Goal: Browse casually

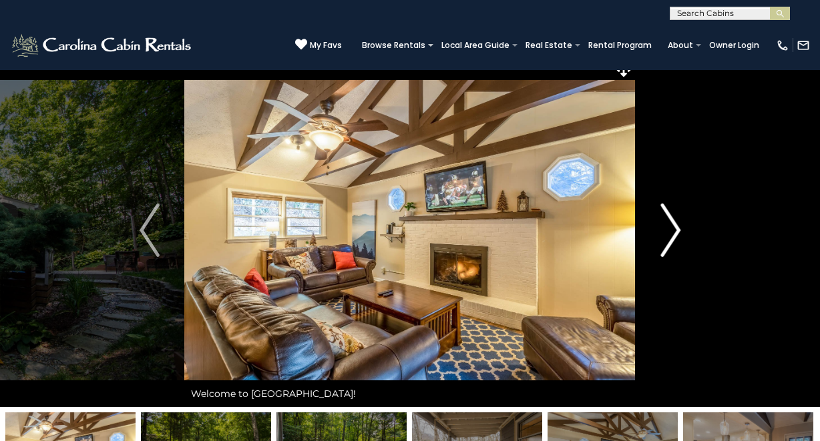
scroll to position [7, 0]
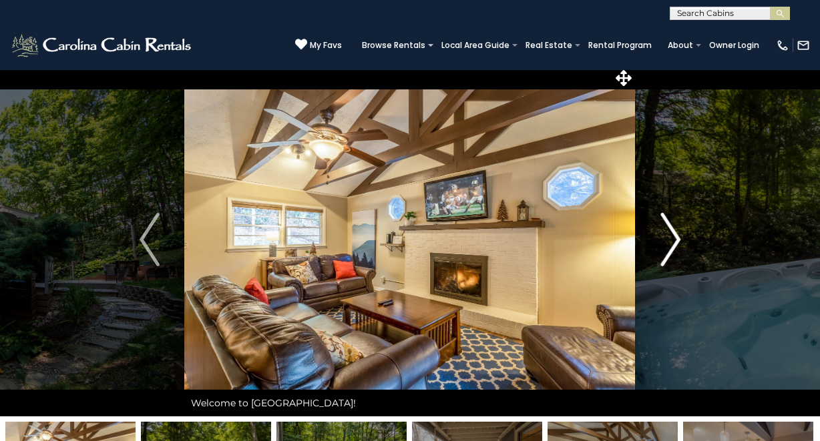
click at [674, 245] on img "Next" at bounding box center [670, 239] width 20 height 53
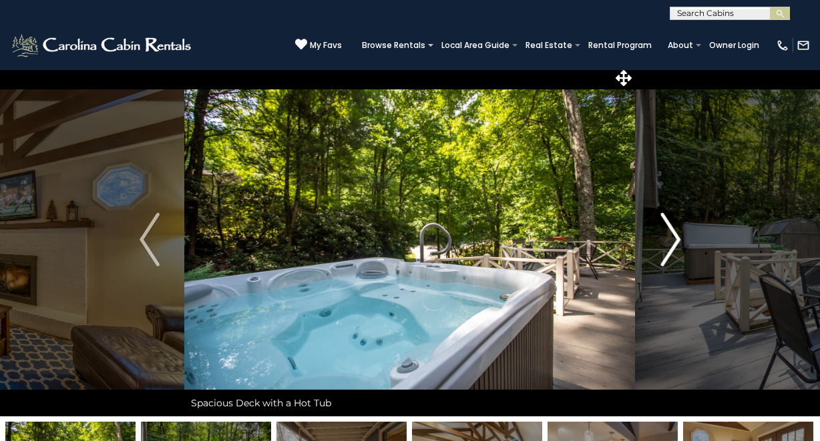
click at [672, 244] on img "Next" at bounding box center [670, 239] width 20 height 53
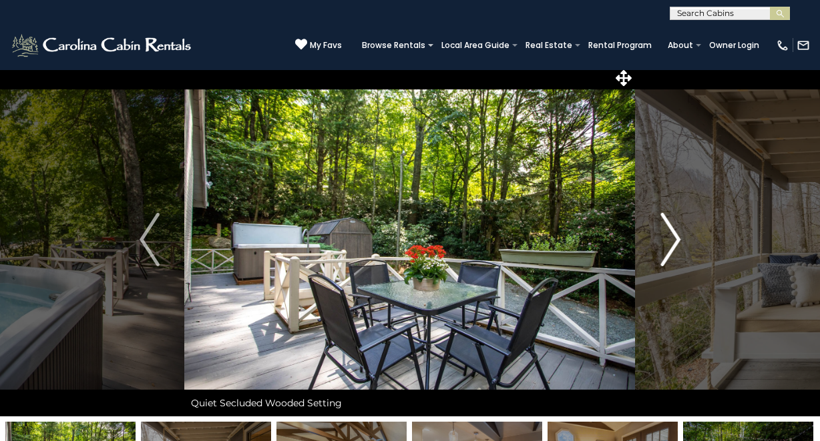
click at [672, 244] on img "Next" at bounding box center [670, 239] width 20 height 53
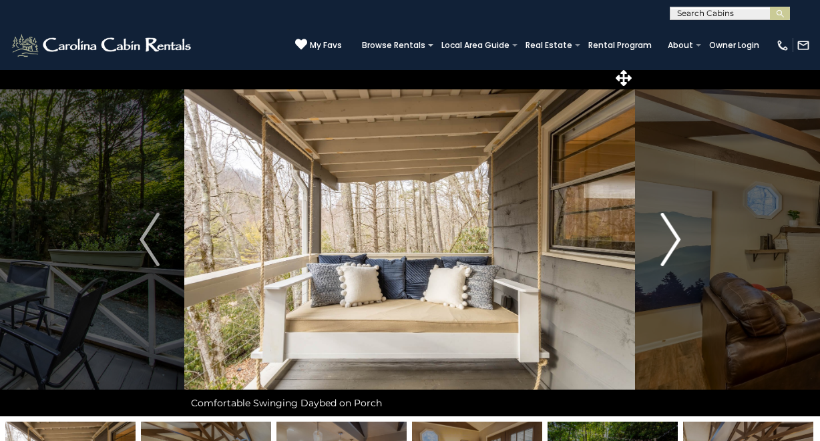
click at [672, 244] on img "Next" at bounding box center [670, 239] width 20 height 53
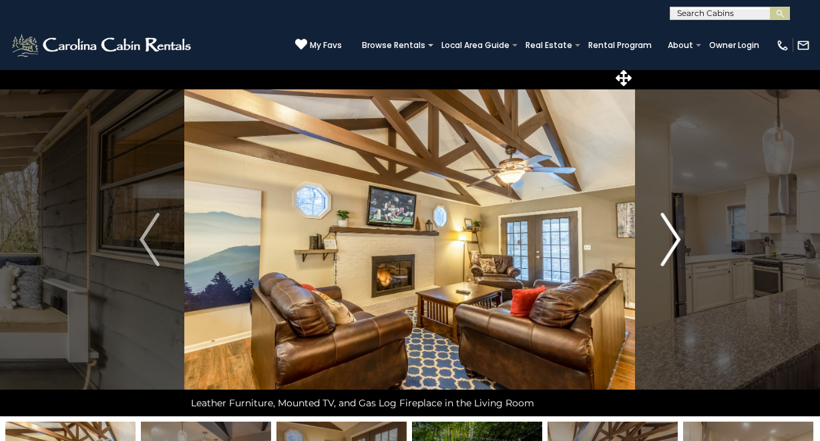
click at [672, 244] on img "Next" at bounding box center [670, 239] width 20 height 53
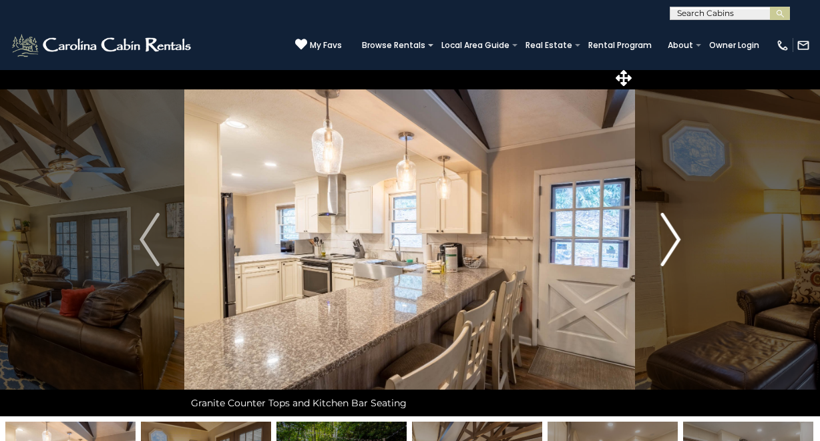
click at [672, 244] on img "Next" at bounding box center [670, 239] width 20 height 53
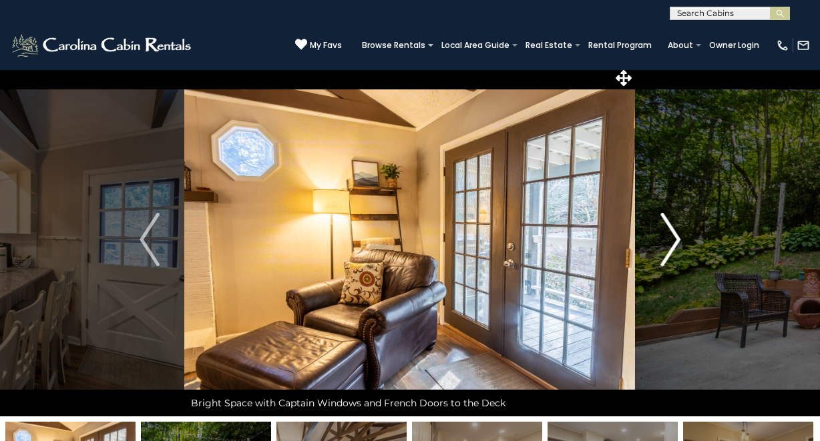
click at [672, 244] on img "Next" at bounding box center [670, 239] width 20 height 53
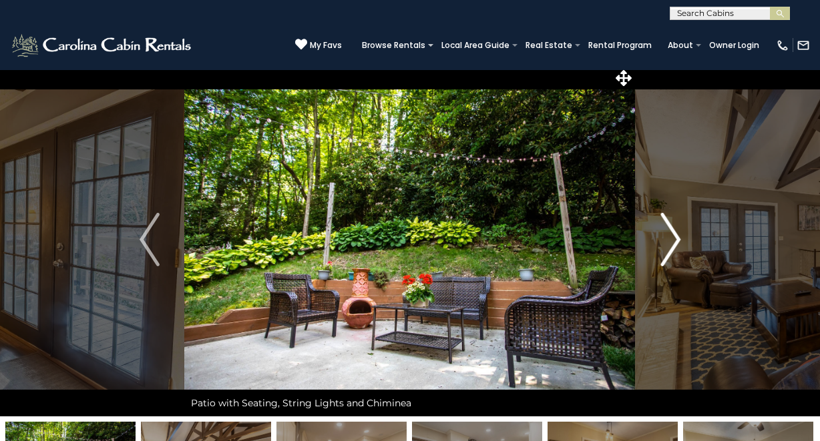
click at [672, 244] on img "Next" at bounding box center [670, 239] width 20 height 53
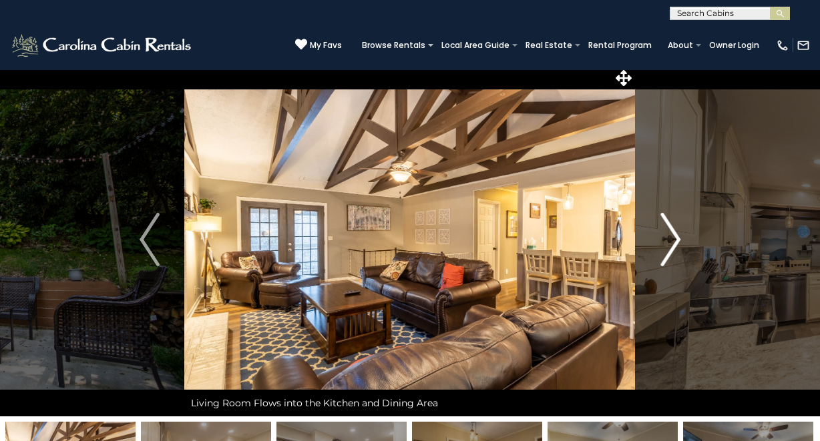
click at [672, 244] on img "Next" at bounding box center [670, 239] width 20 height 53
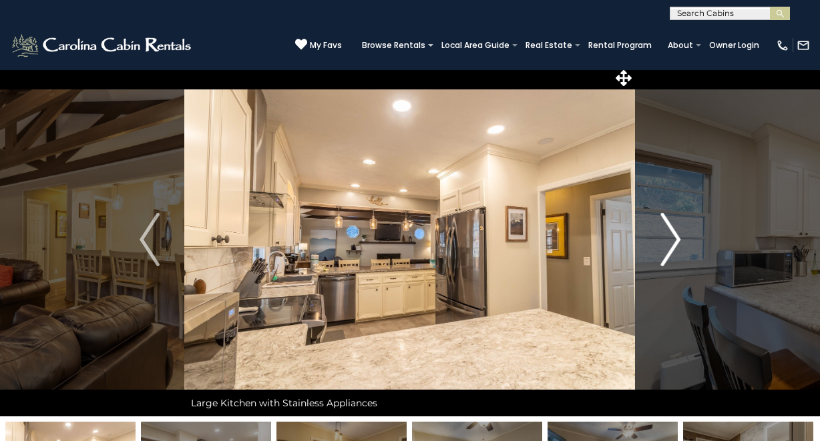
click at [672, 244] on img "Next" at bounding box center [670, 239] width 20 height 53
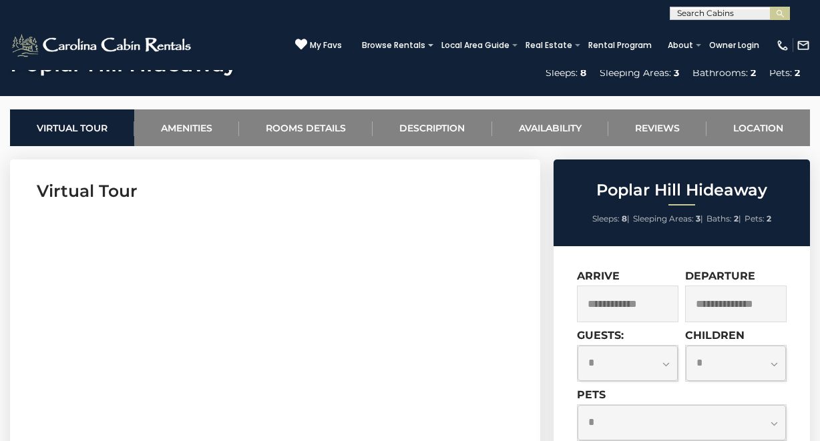
scroll to position [611, 0]
